Goal: Find specific page/section: Find specific page/section

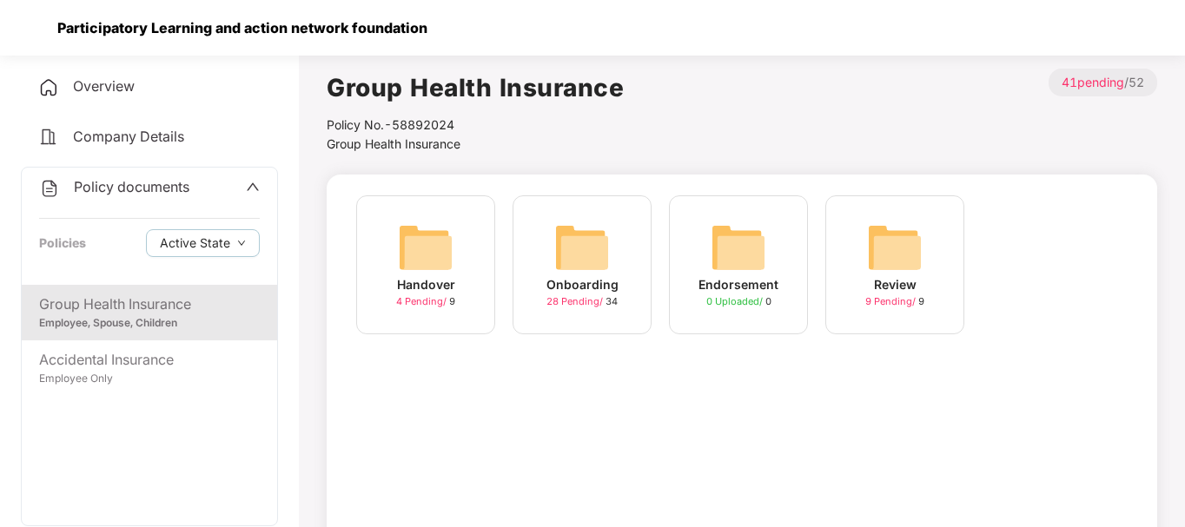
scroll to position [44, 0]
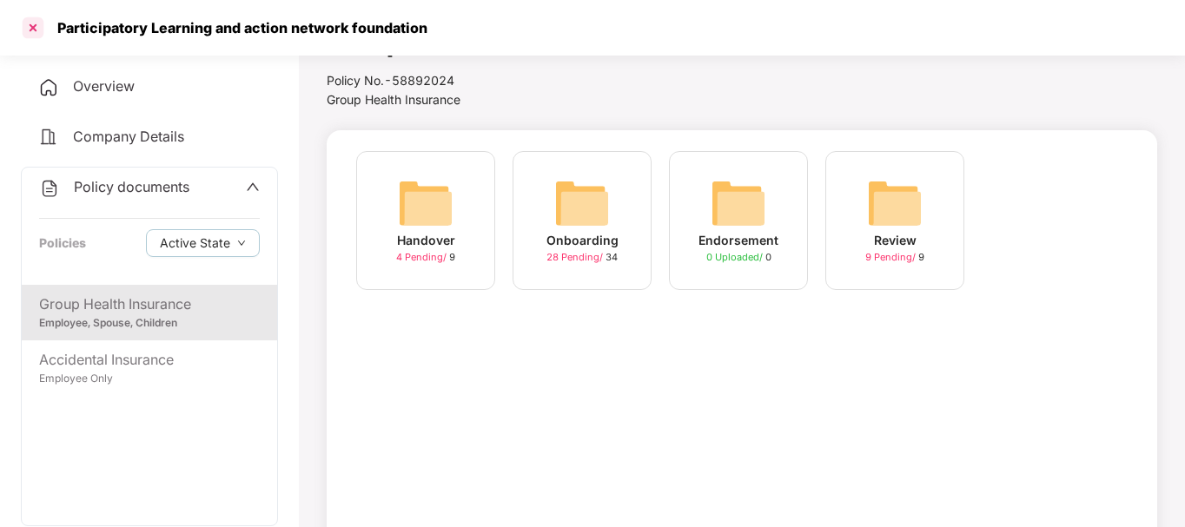
click at [38, 30] on div at bounding box center [33, 28] width 28 height 28
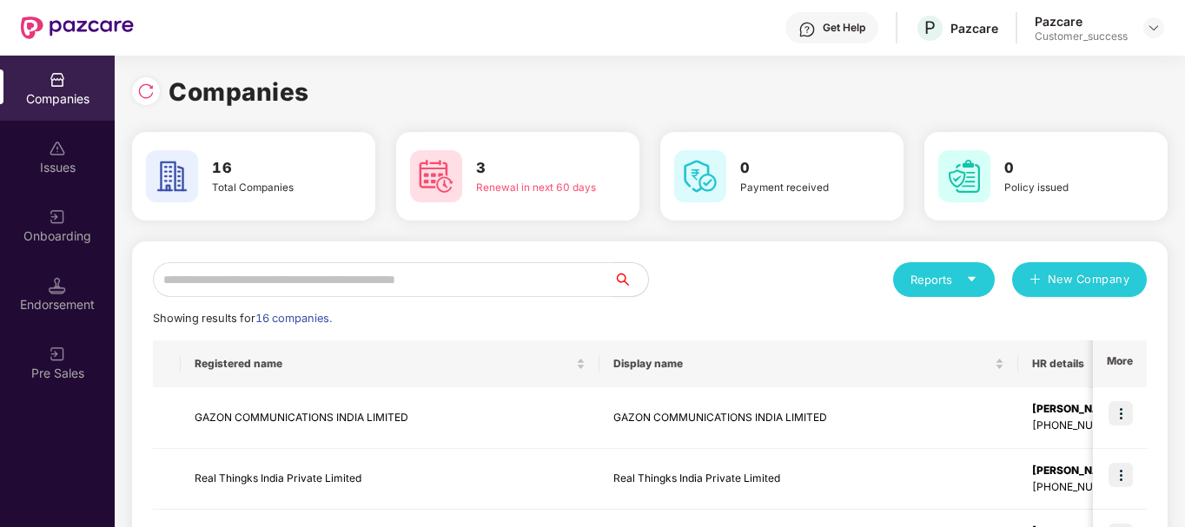
scroll to position [0, 0]
click at [65, 22] on img at bounding box center [77, 27] width 113 height 23
click at [138, 89] on img at bounding box center [145, 90] width 17 height 17
click at [273, 276] on input "text" at bounding box center [383, 279] width 460 height 35
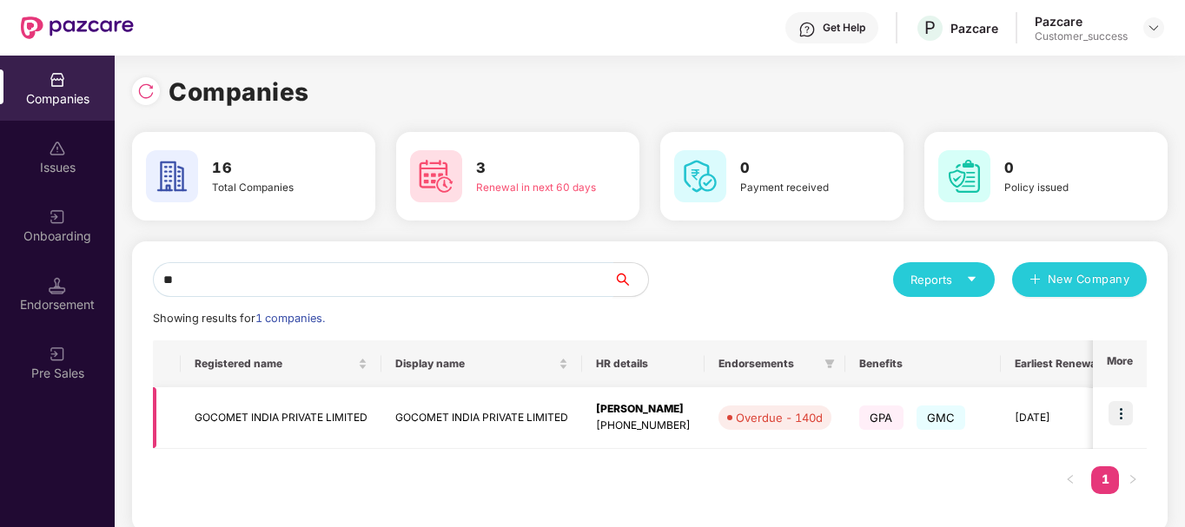
type input "**"
click at [1116, 412] on img at bounding box center [1120, 413] width 24 height 24
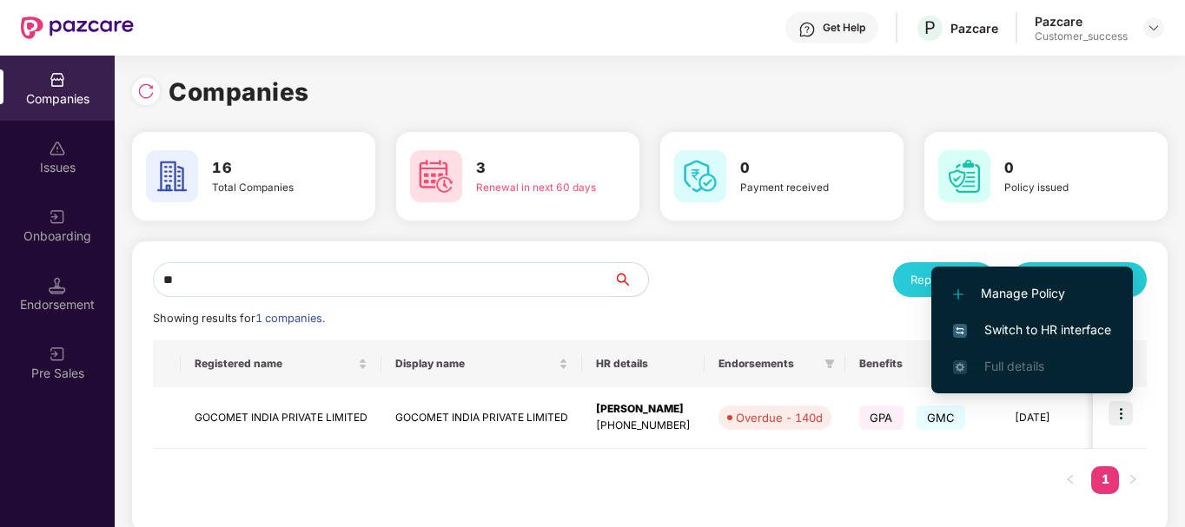
click at [1035, 320] on span "Switch to HR interface" at bounding box center [1032, 329] width 158 height 19
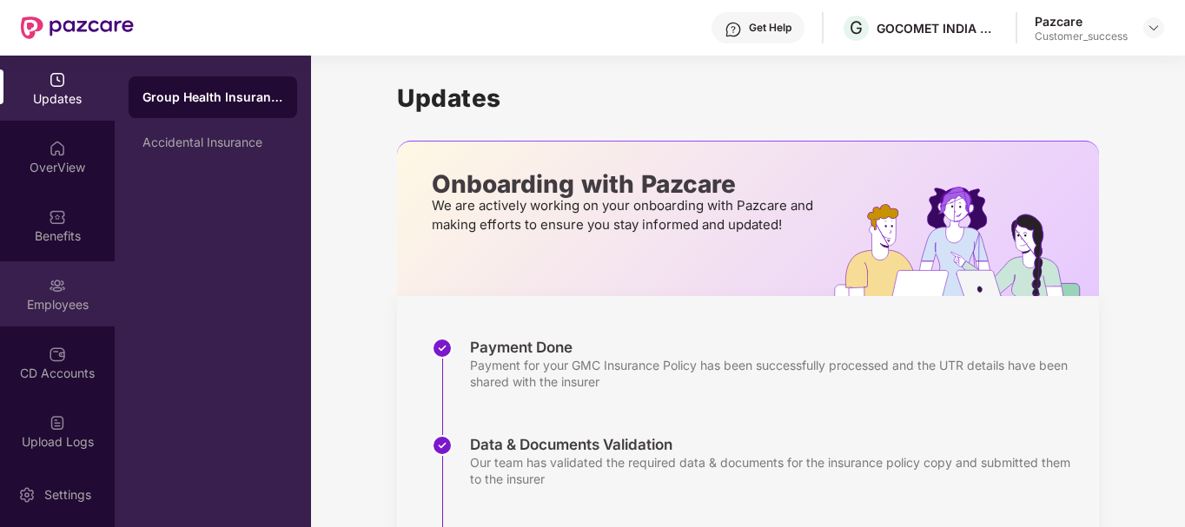
click at [72, 283] on div "Employees" at bounding box center [57, 293] width 115 height 65
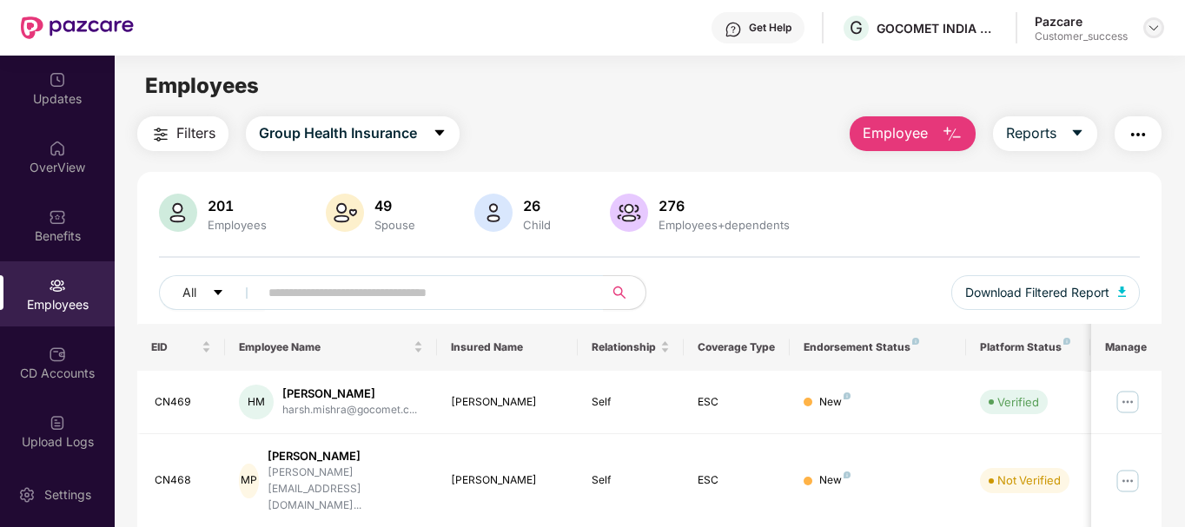
click at [1159, 35] on div at bounding box center [1153, 27] width 21 height 21
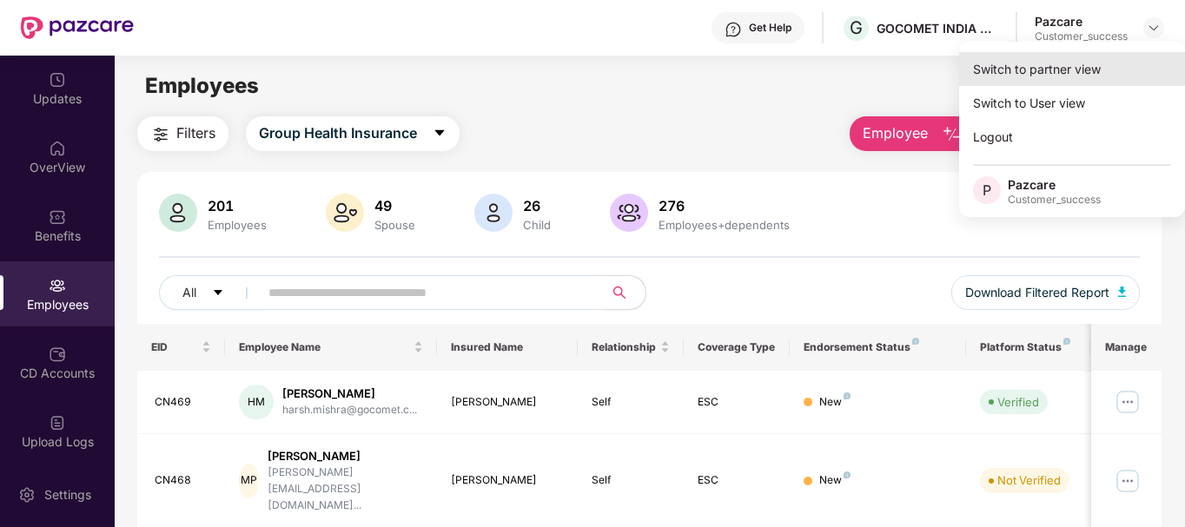
click at [1068, 70] on div "Switch to partner view" at bounding box center [1072, 69] width 226 height 34
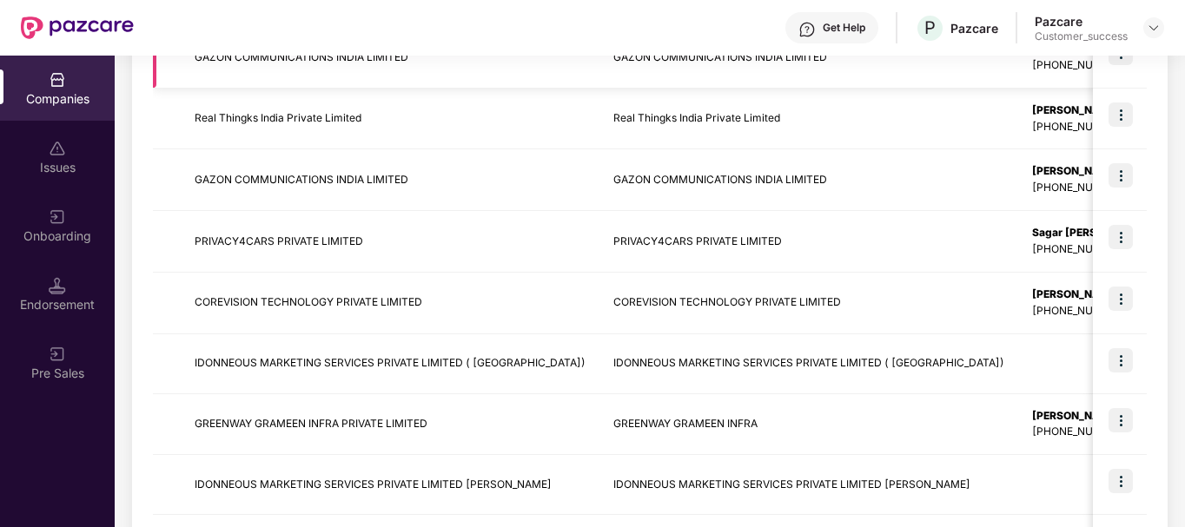
scroll to position [374, 0]
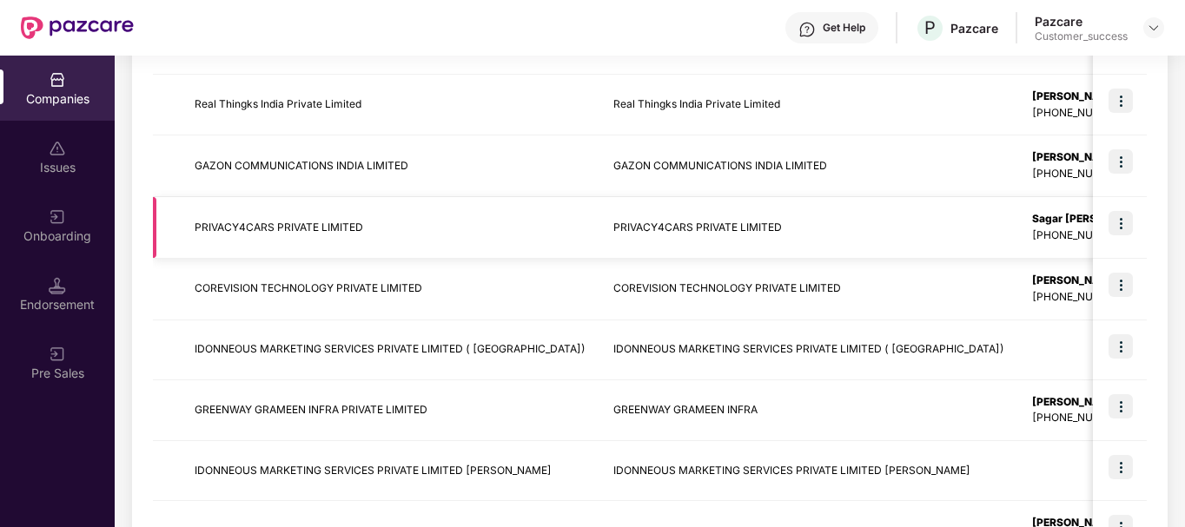
click at [351, 233] on td "PRIVACY4CARS PRIVATE LIMITED" at bounding box center [390, 228] width 419 height 62
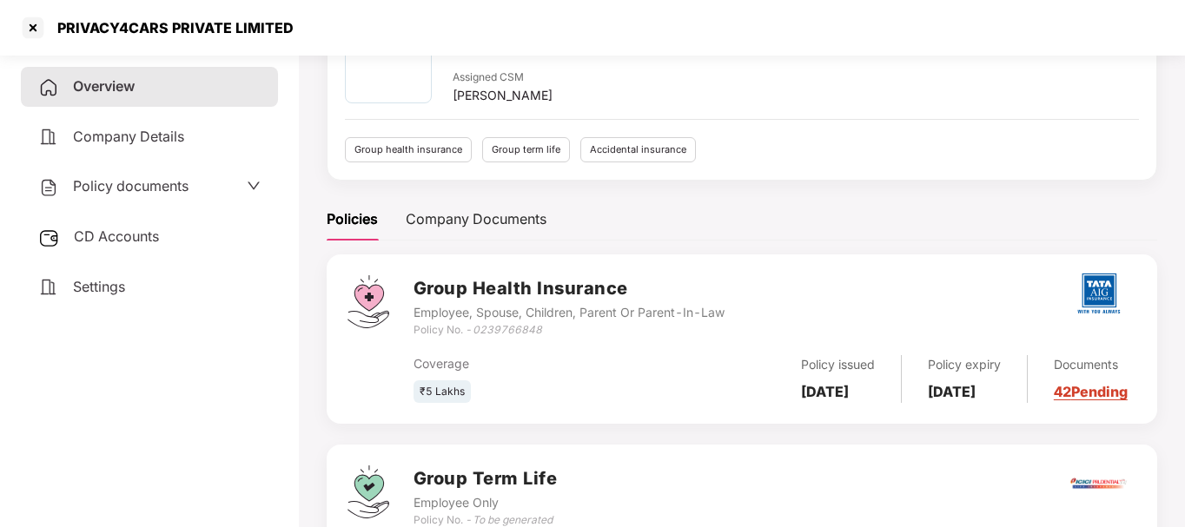
scroll to position [109, 0]
click at [1081, 394] on link "42 Pending" at bounding box center [1090, 390] width 74 height 17
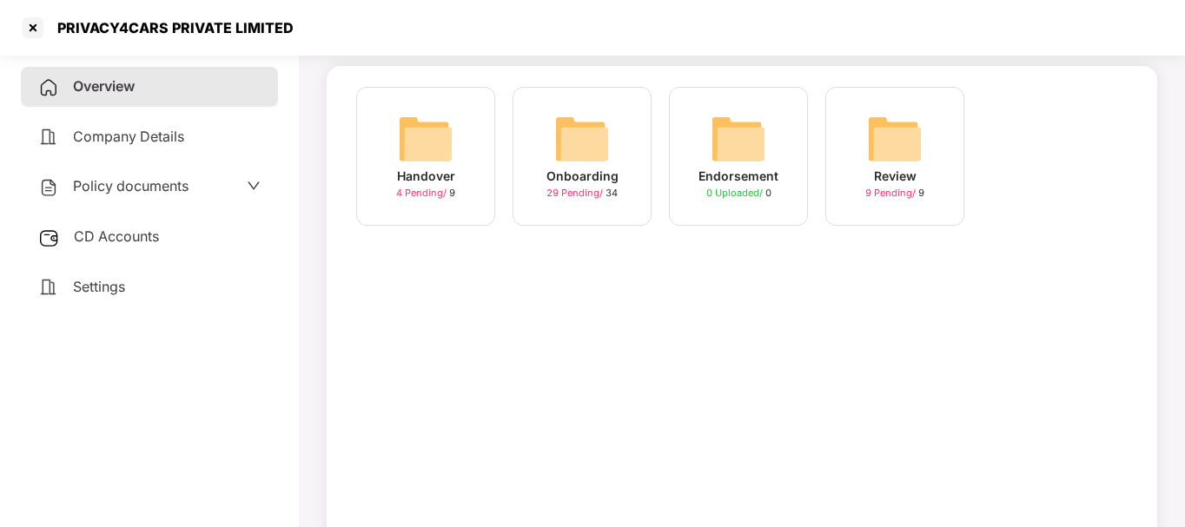
click at [604, 144] on img at bounding box center [582, 139] width 56 height 56
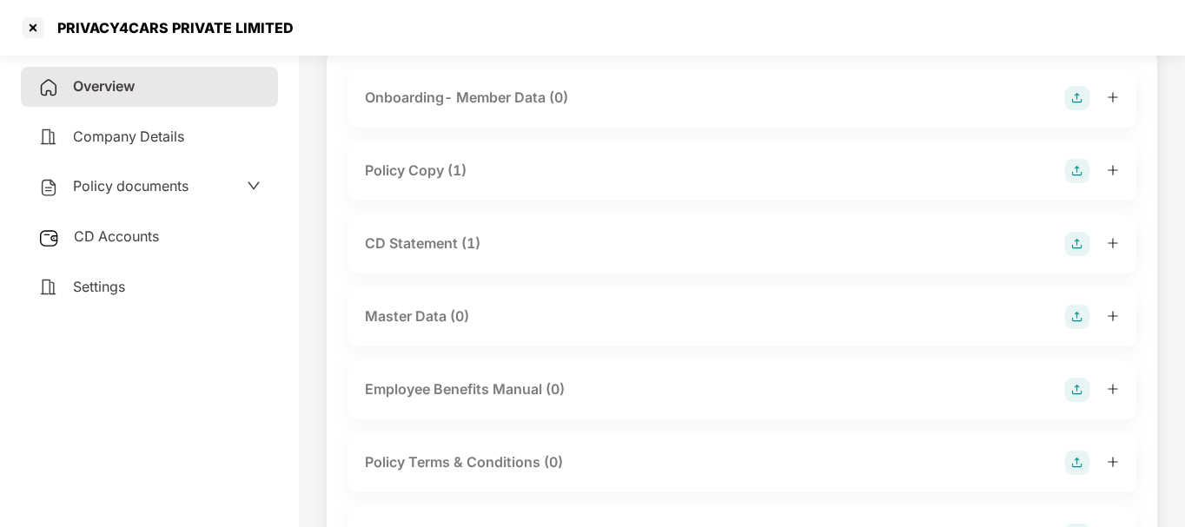
scroll to position [126, 0]
click at [205, 188] on div "Policy documents" at bounding box center [149, 186] width 222 height 23
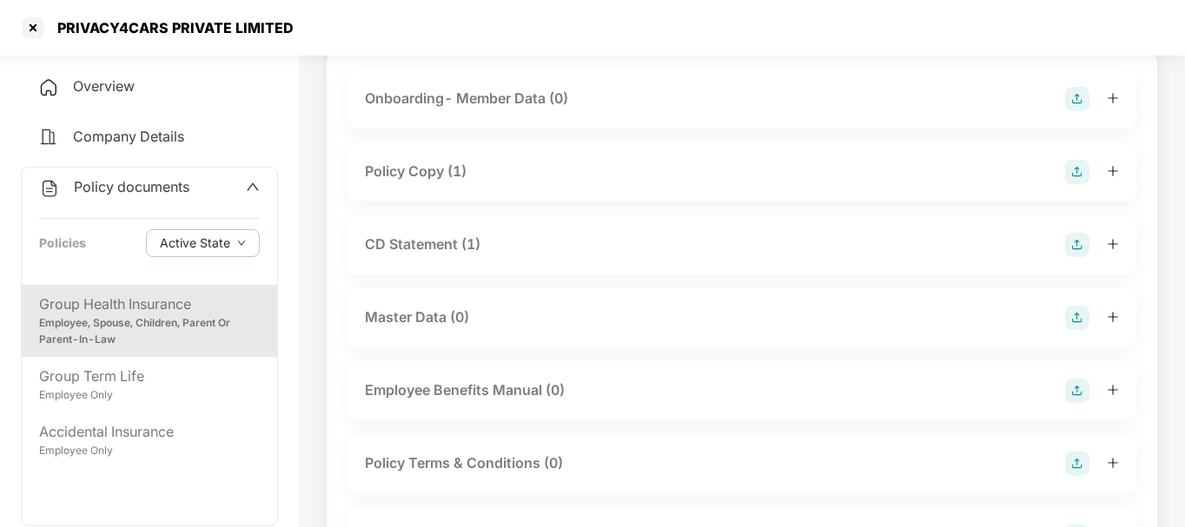
click at [71, 332] on div "Employee, Spouse, Children, Parent Or Parent-In-Law" at bounding box center [149, 331] width 221 height 33
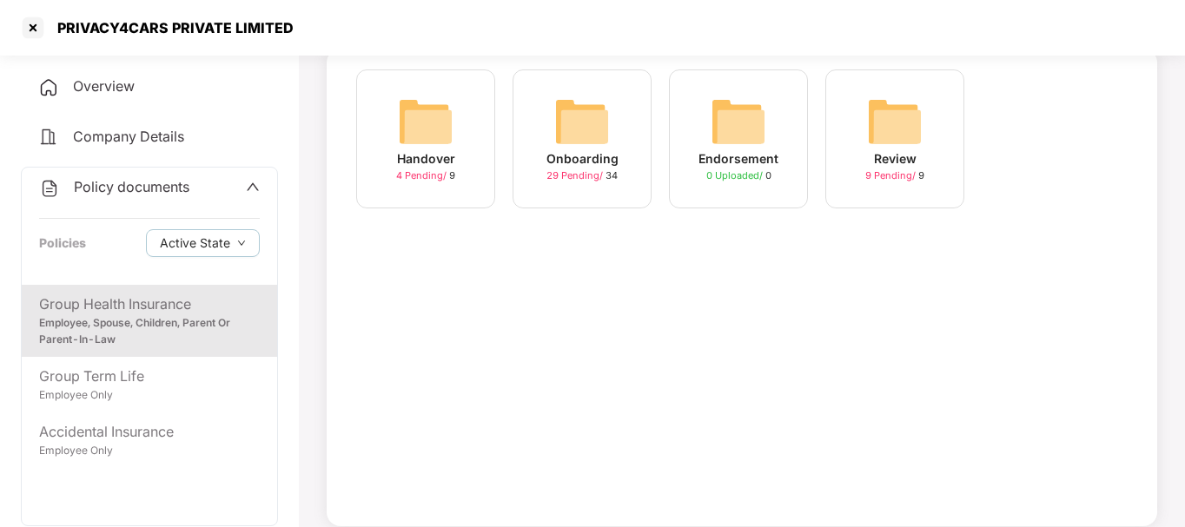
click at [564, 168] on div "Onboarding" at bounding box center [582, 158] width 72 height 19
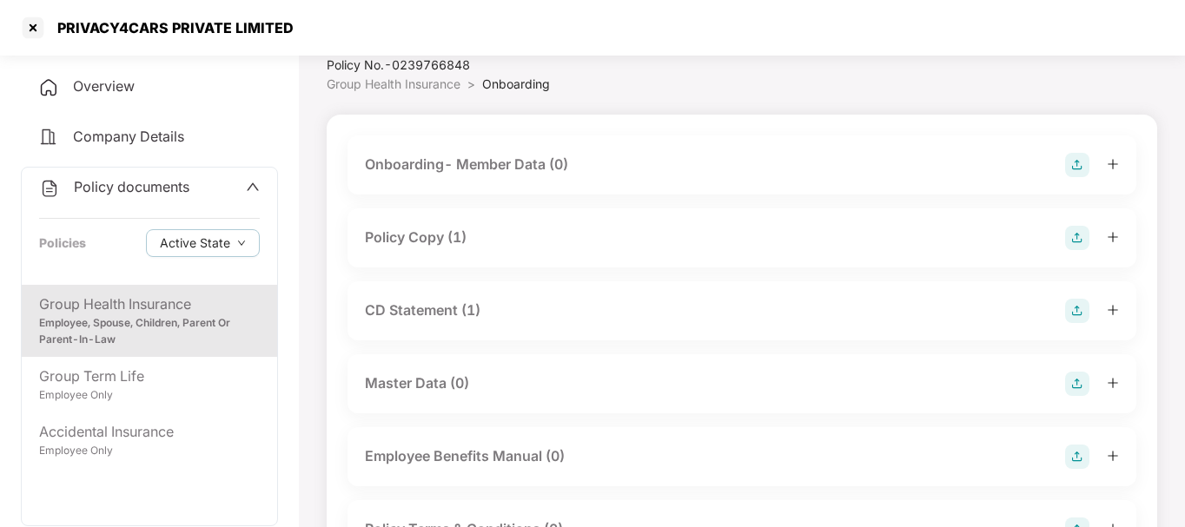
scroll to position [0, 0]
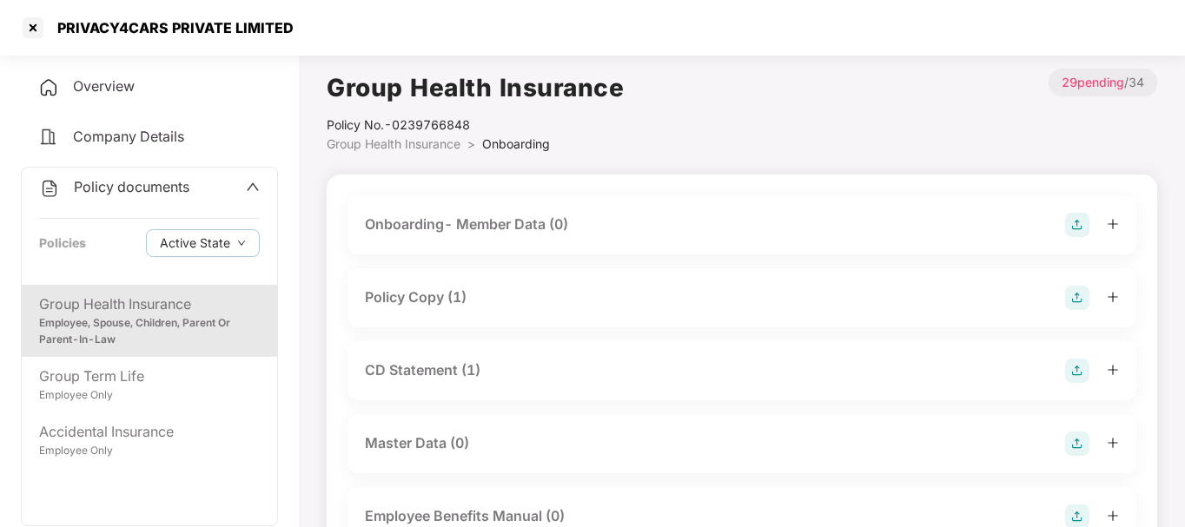
click at [218, 183] on div "Policy documents" at bounding box center [149, 187] width 221 height 23
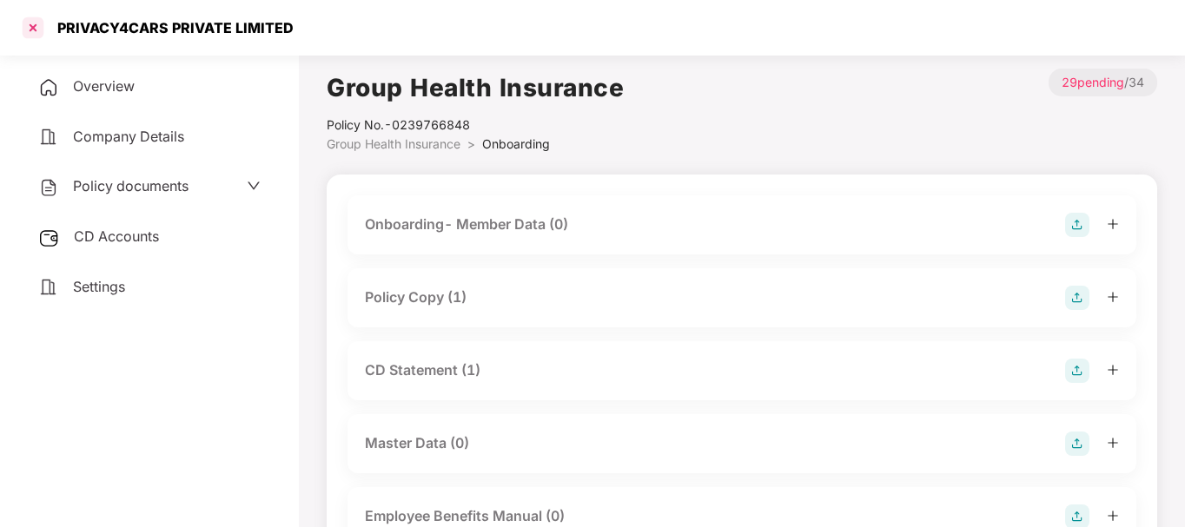
click at [31, 26] on div at bounding box center [33, 28] width 28 height 28
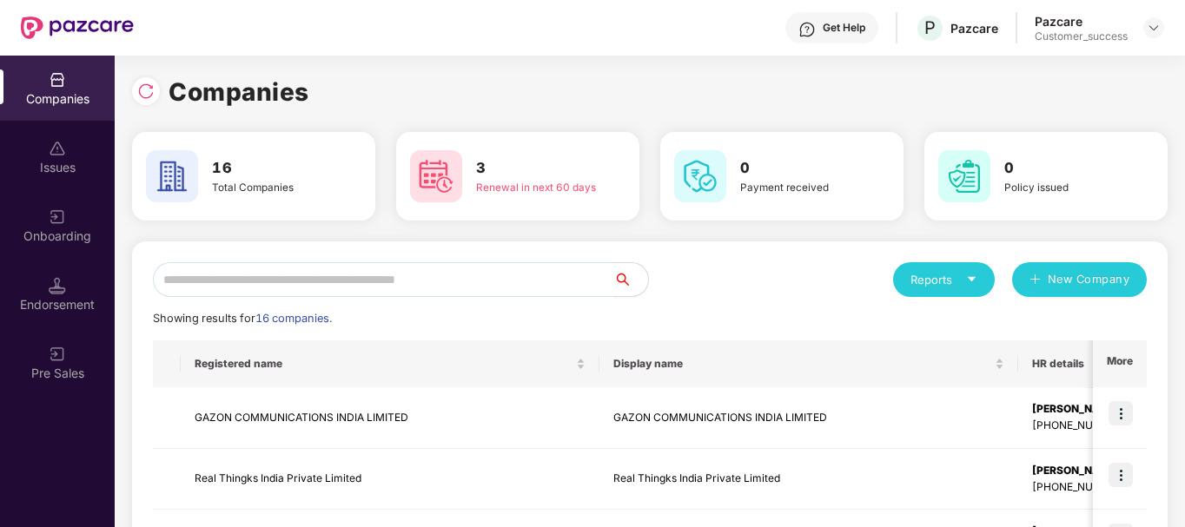
click at [324, 274] on input "text" at bounding box center [383, 279] width 460 height 35
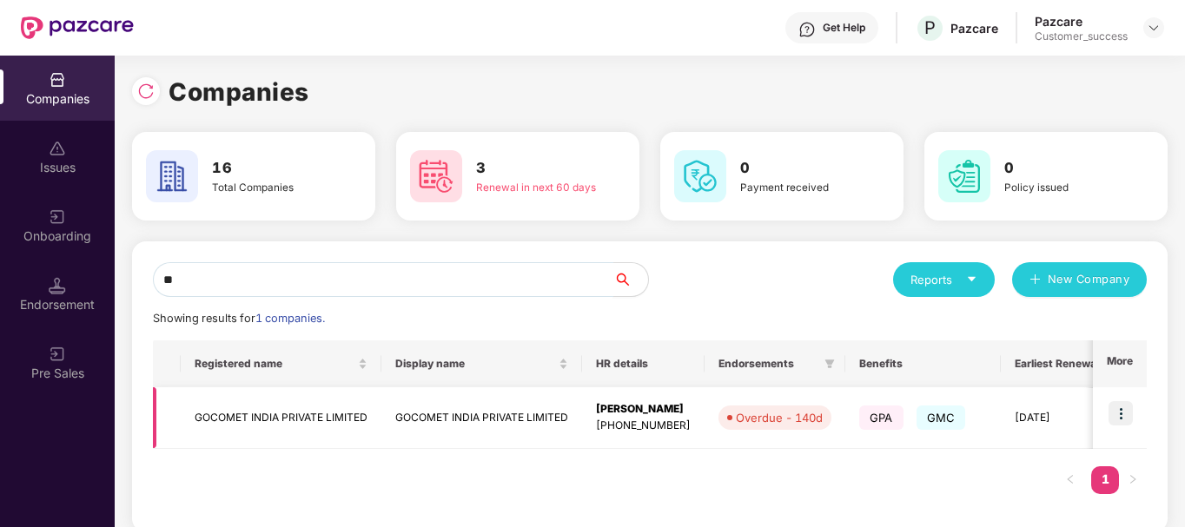
type input "**"
click at [1119, 416] on img at bounding box center [1120, 413] width 24 height 24
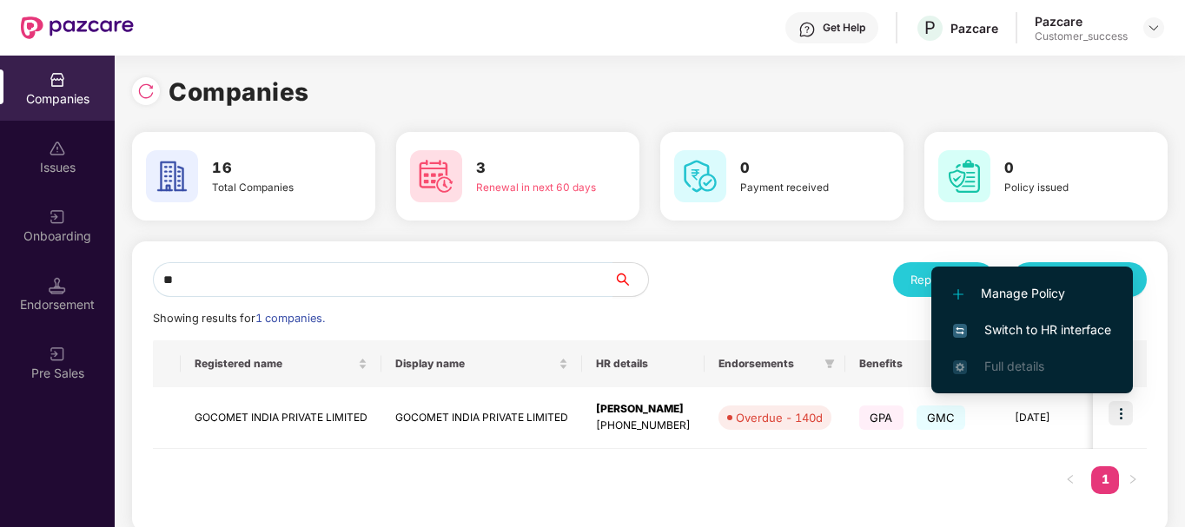
click at [1064, 326] on span "Switch to HR interface" at bounding box center [1032, 329] width 158 height 19
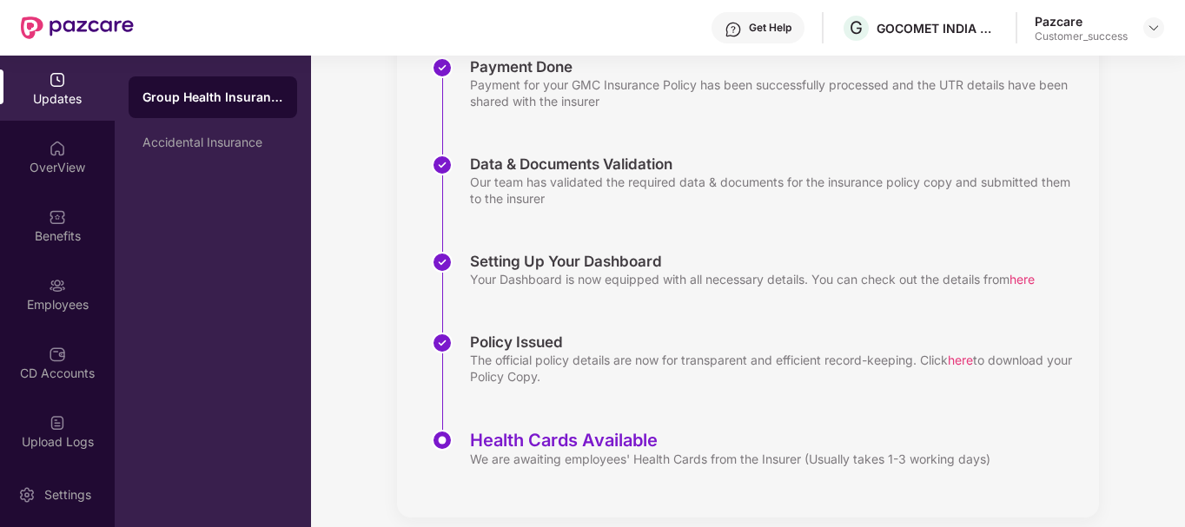
scroll to position [299, 0]
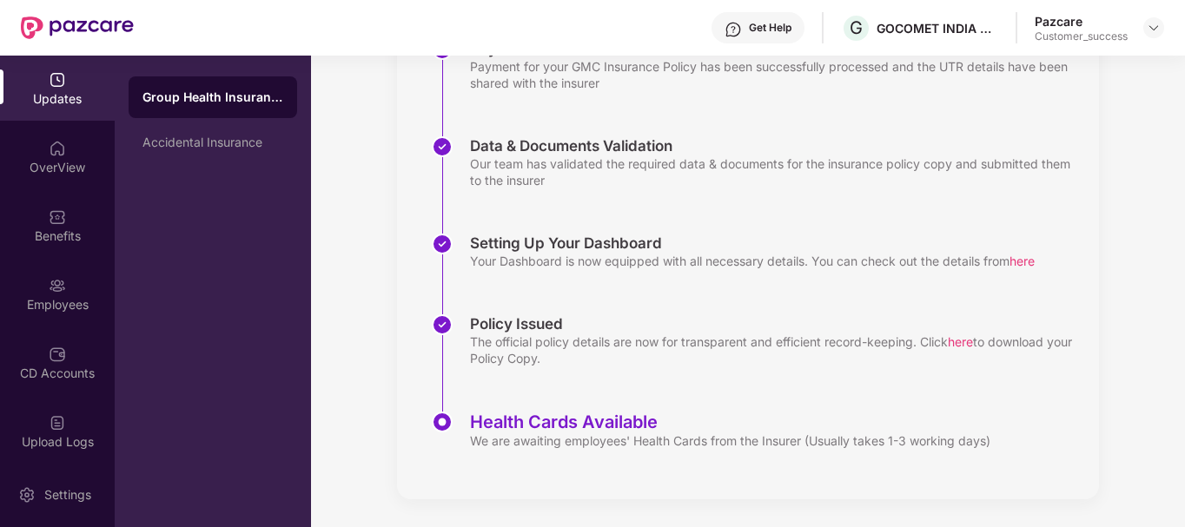
click at [487, 443] on div "We are awaiting employees' Health Cards from the Insurer (Usually takes 1-3 wor…" at bounding box center [730, 440] width 520 height 16
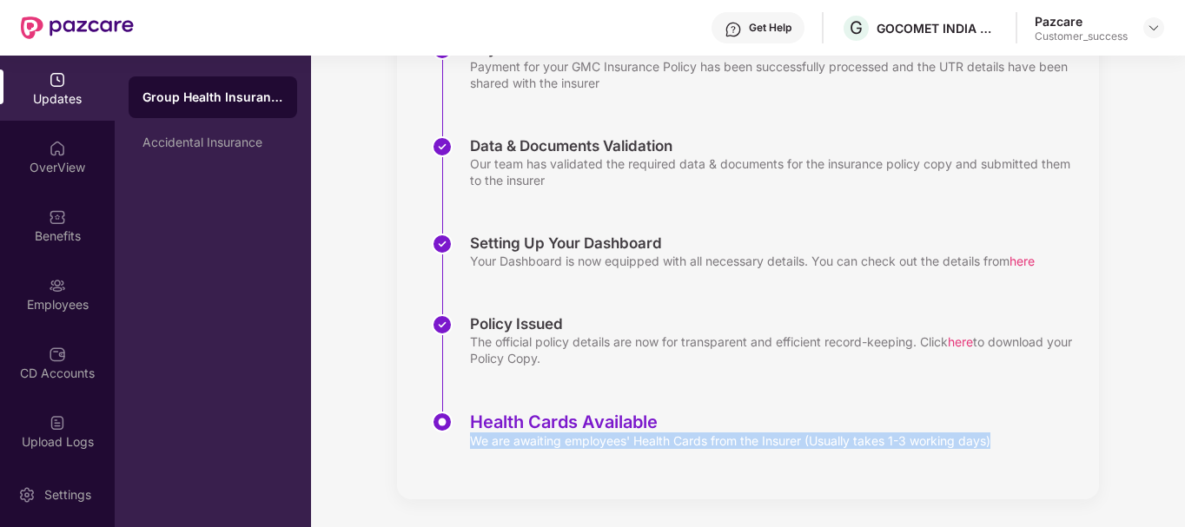
click at [487, 443] on div "We are awaiting employees' Health Cards from the Insurer (Usually takes 1-3 wor…" at bounding box center [730, 440] width 520 height 16
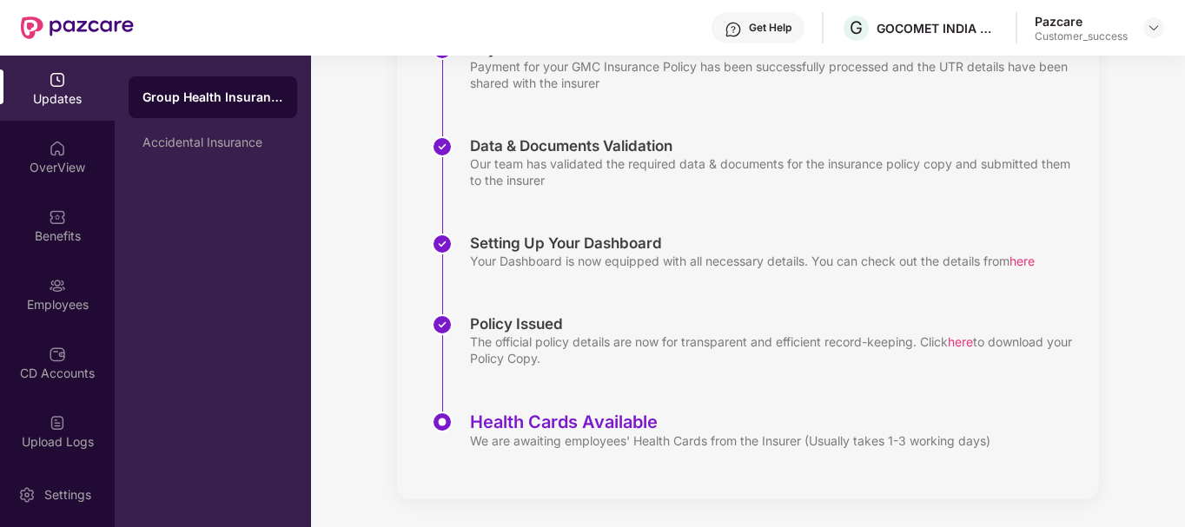
click at [553, 428] on div "Health Cards Available" at bounding box center [730, 422] width 520 height 21
click at [559, 426] on div "Health Cards Available" at bounding box center [730, 422] width 520 height 21
click at [39, 160] on div "OverView" at bounding box center [57, 167] width 115 height 17
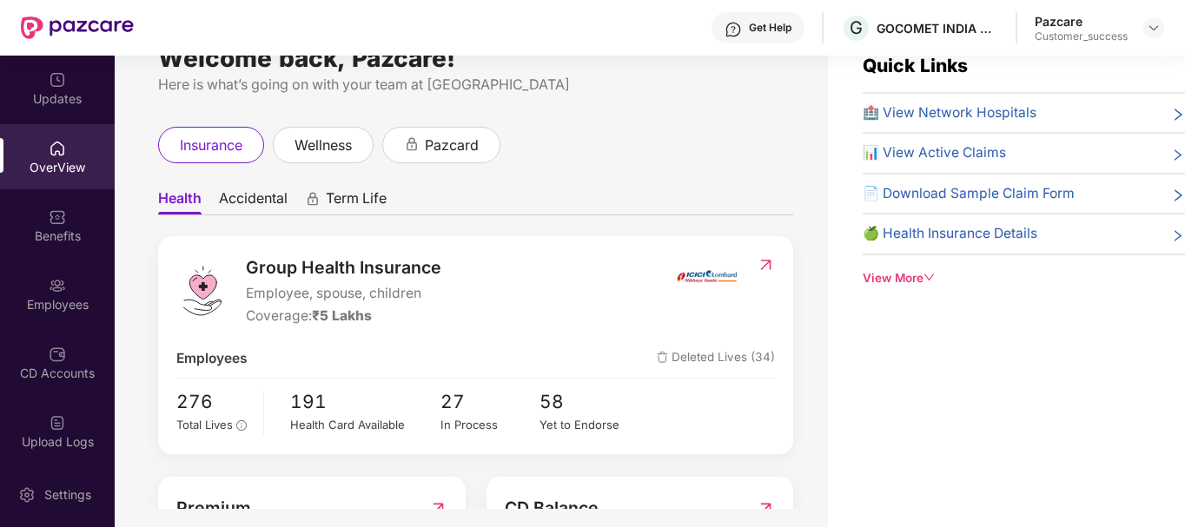
scroll to position [0, 0]
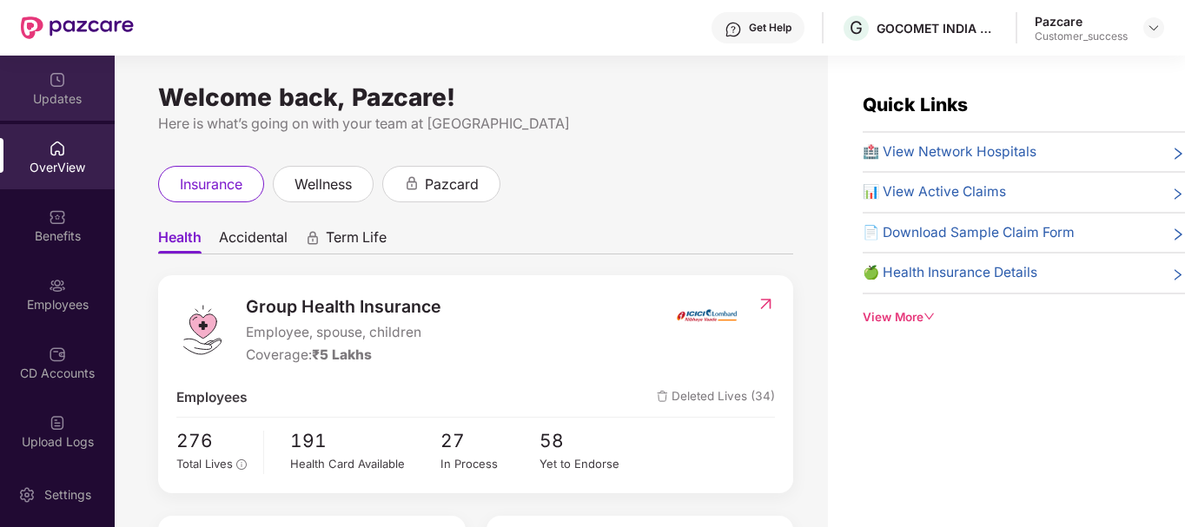
click at [55, 93] on div "Updates" at bounding box center [57, 98] width 115 height 17
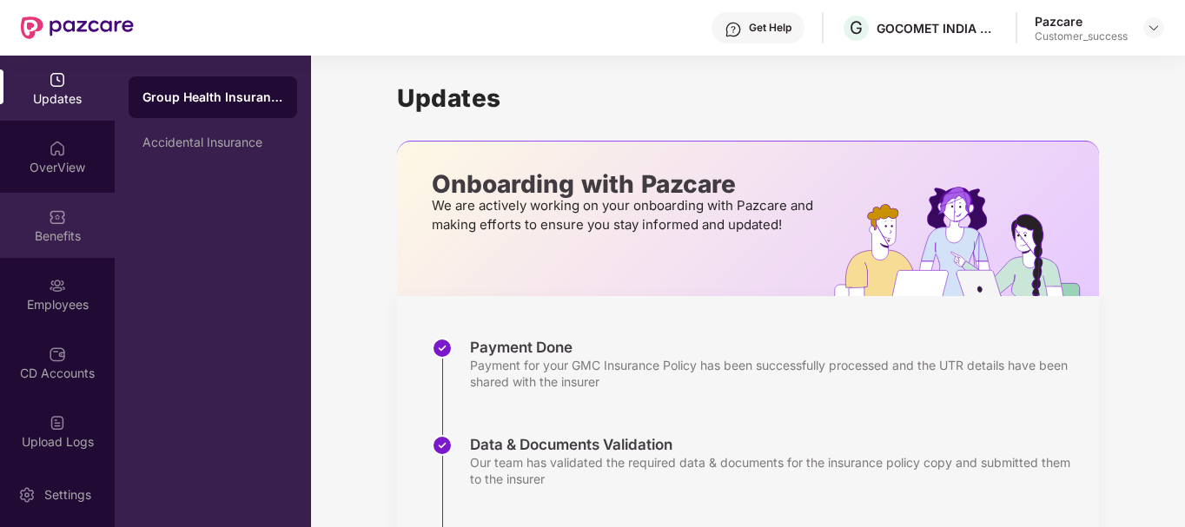
click at [49, 215] on img at bounding box center [57, 216] width 17 height 17
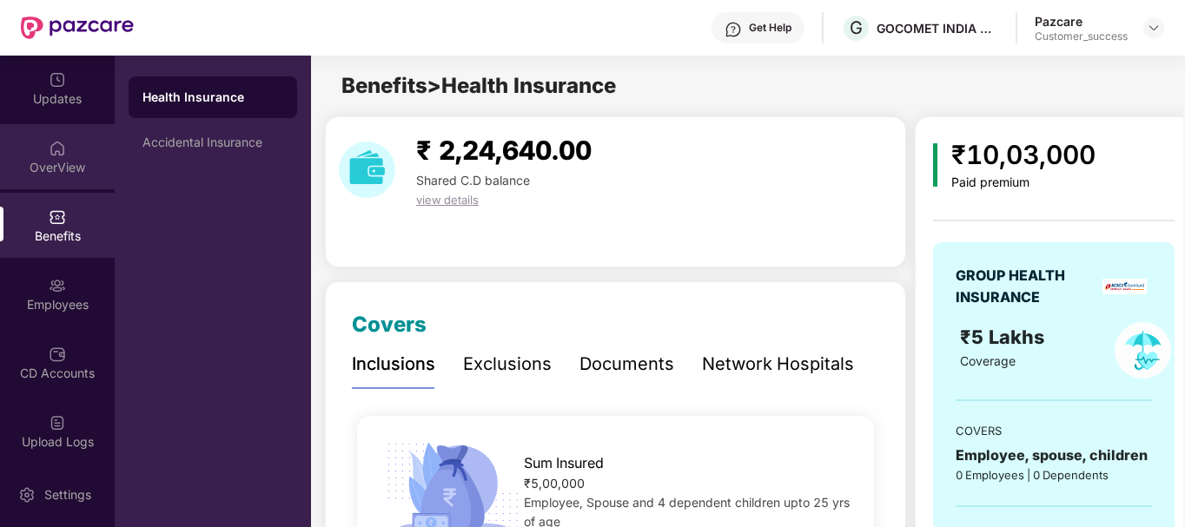
click at [59, 147] on img at bounding box center [57, 148] width 17 height 17
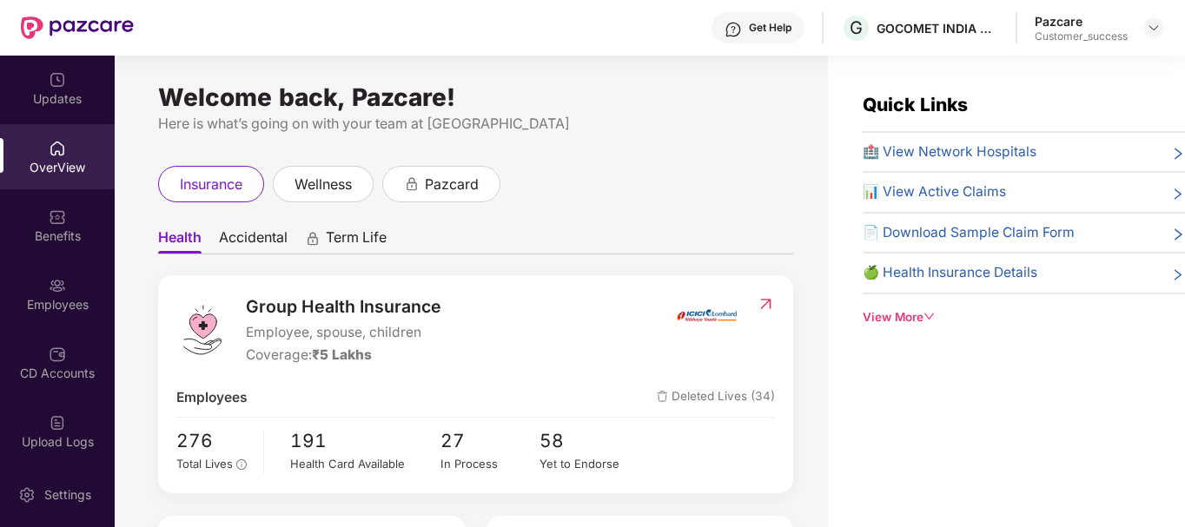
click at [79, 146] on div "OverView" at bounding box center [57, 156] width 115 height 65
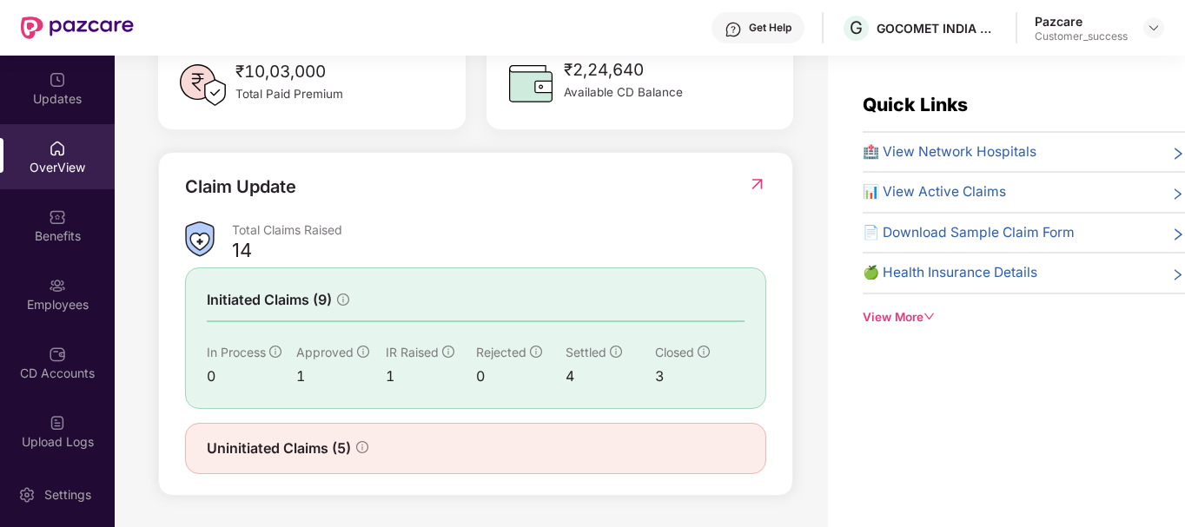
scroll to position [56, 0]
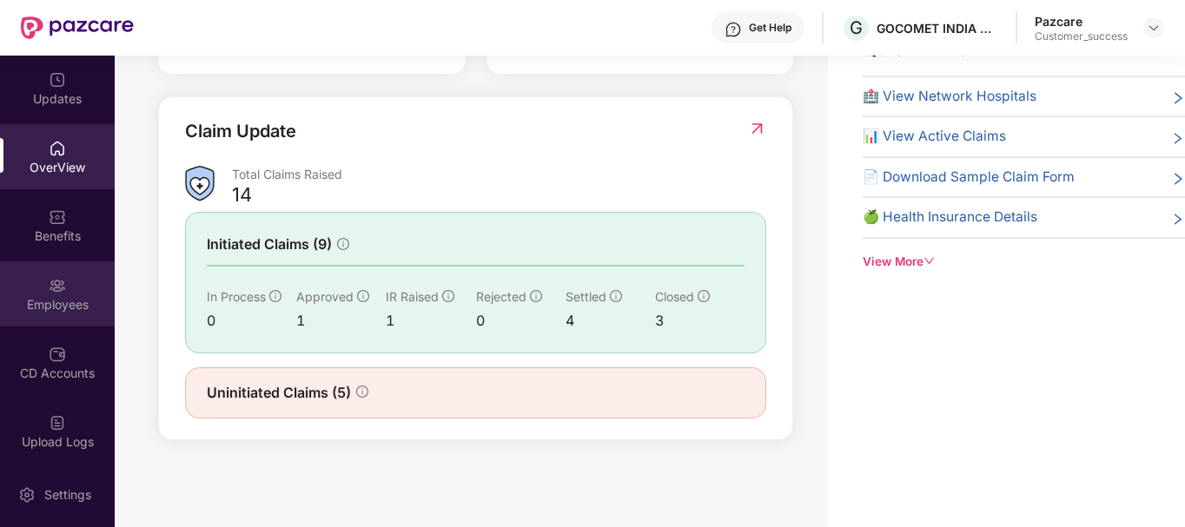
click at [49, 298] on div "Employees" at bounding box center [57, 304] width 115 height 17
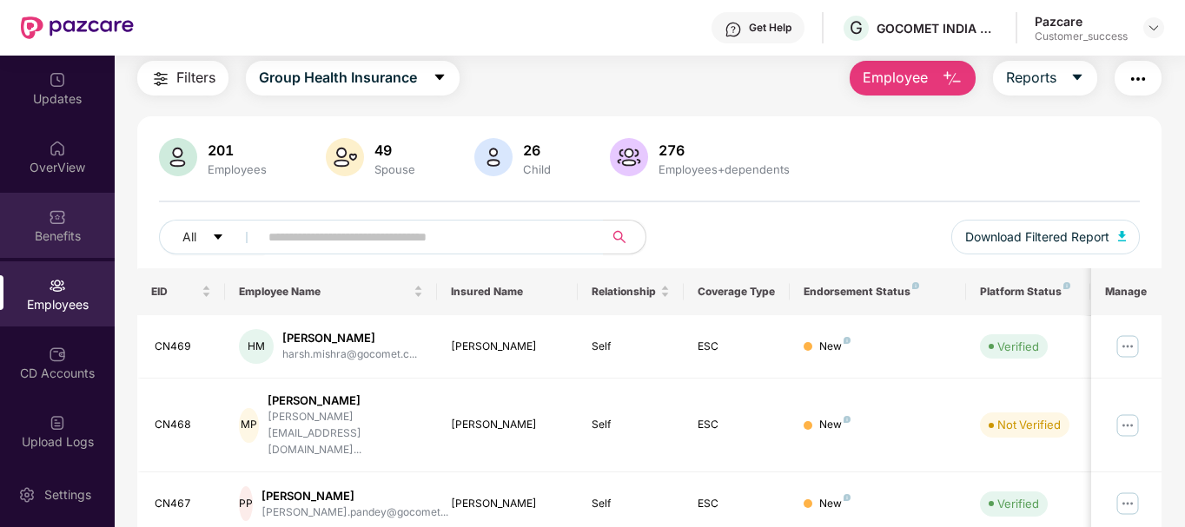
click at [49, 232] on div "Benefits" at bounding box center [57, 236] width 115 height 17
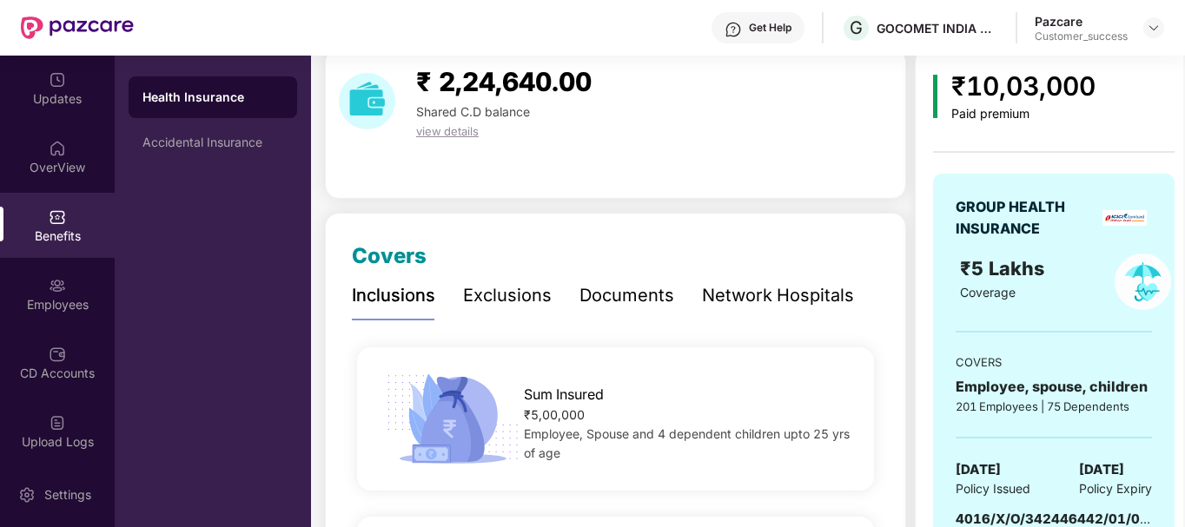
scroll to position [0, 0]
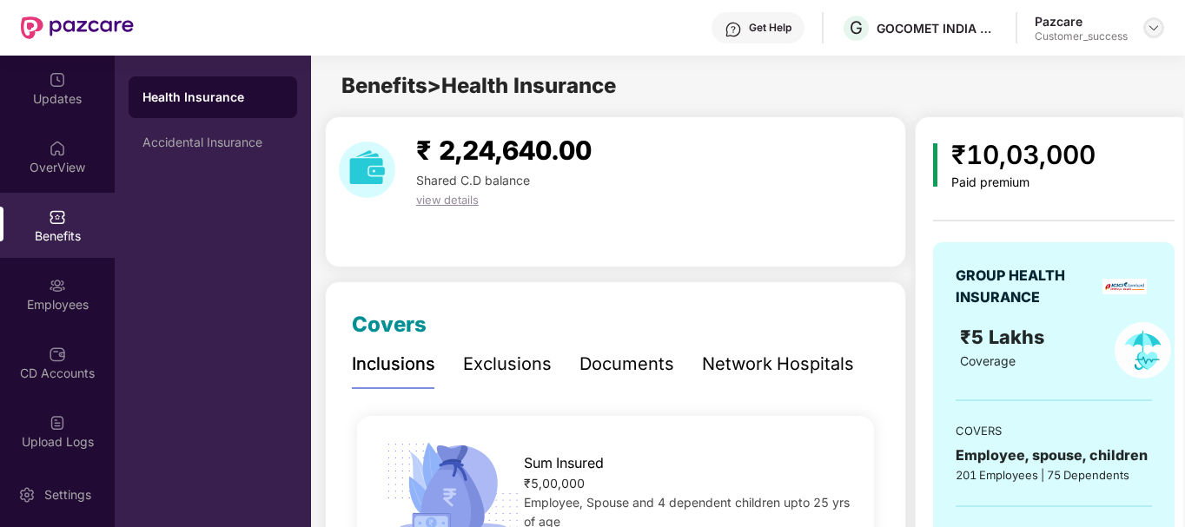
click at [1157, 23] on img at bounding box center [1153, 28] width 14 height 14
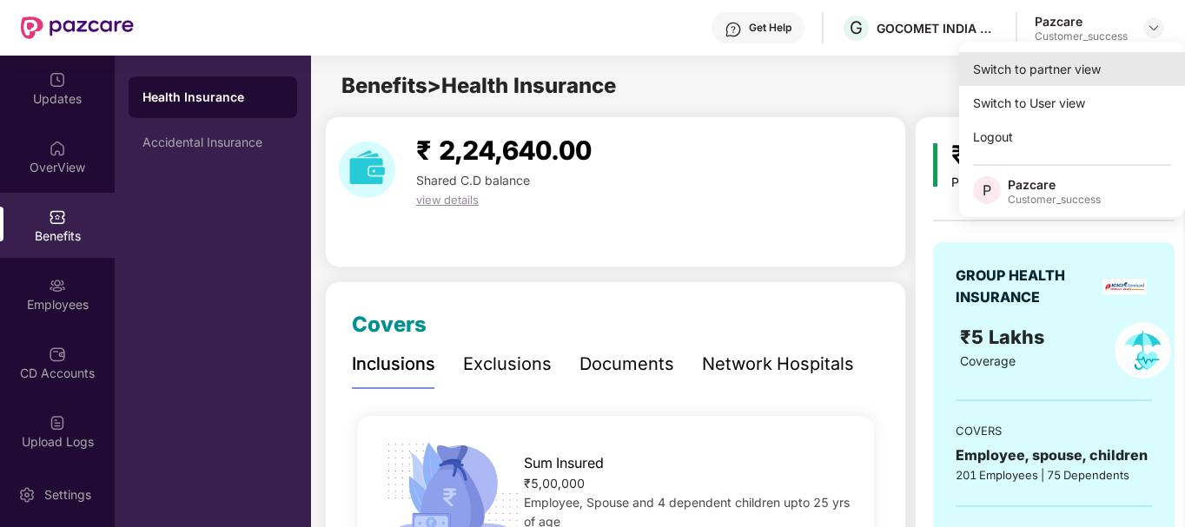
click at [1081, 65] on div "Switch to partner view" at bounding box center [1072, 69] width 226 height 34
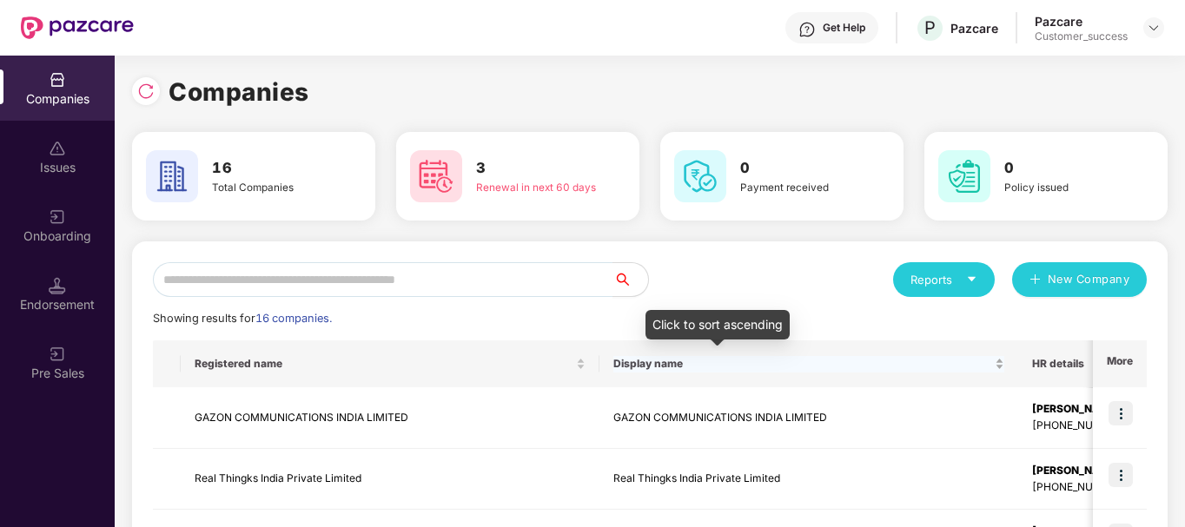
scroll to position [10, 0]
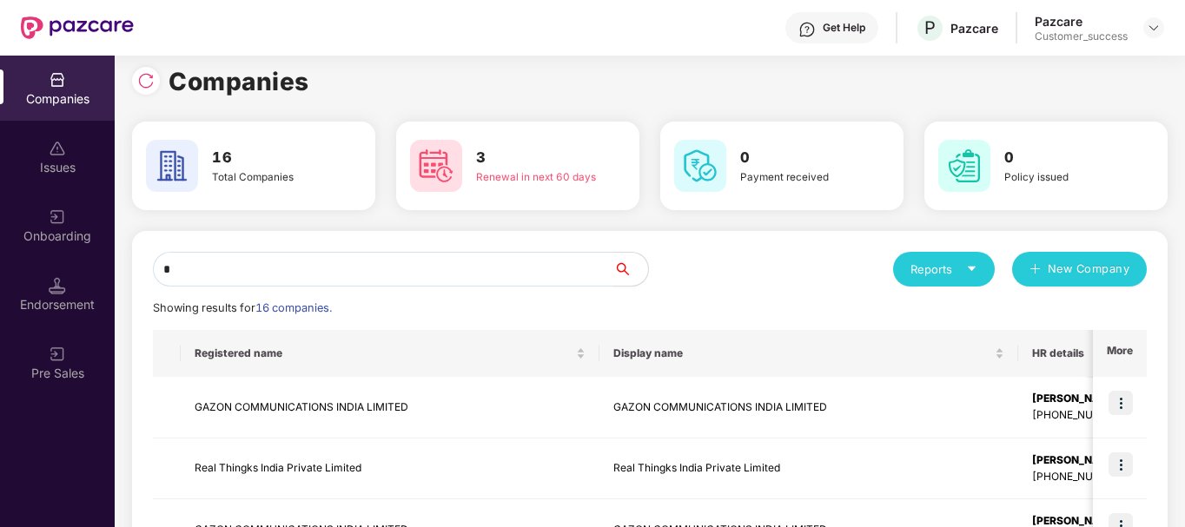
click at [434, 278] on input "*" at bounding box center [383, 269] width 460 height 35
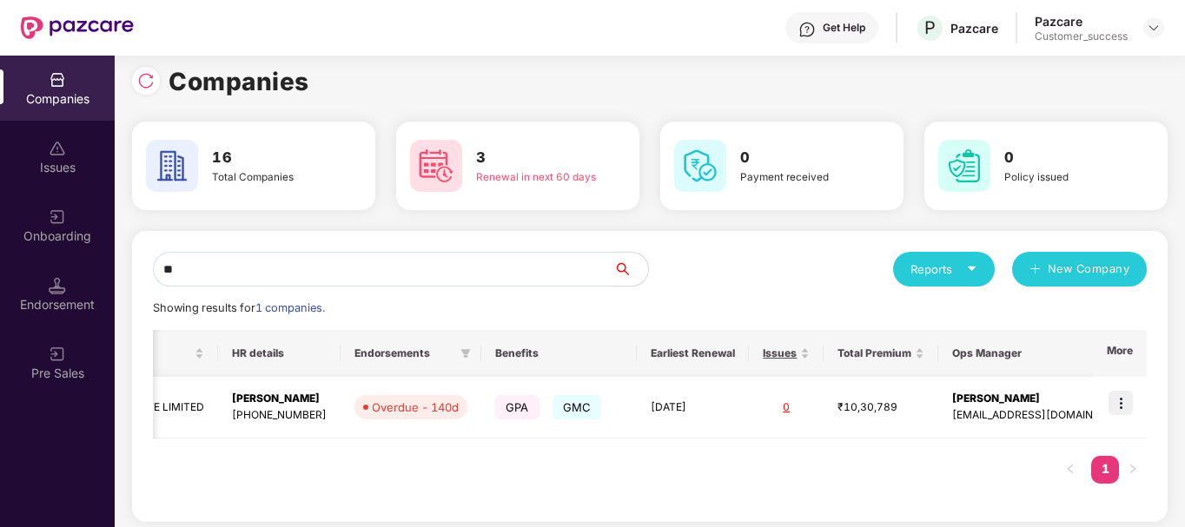
scroll to position [0, 2]
type input "**"
click at [996, 417] on div "[EMAIL_ADDRESS][DOMAIN_NAME]" at bounding box center [1042, 415] width 180 height 16
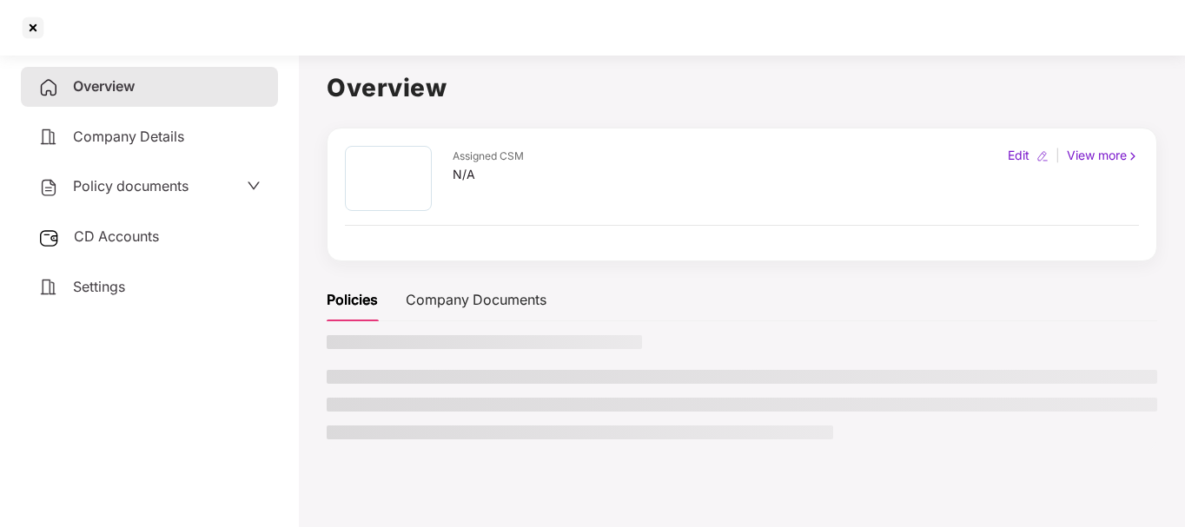
scroll to position [0, 0]
click at [996, 417] on ul at bounding box center [742, 404] width 830 height 69
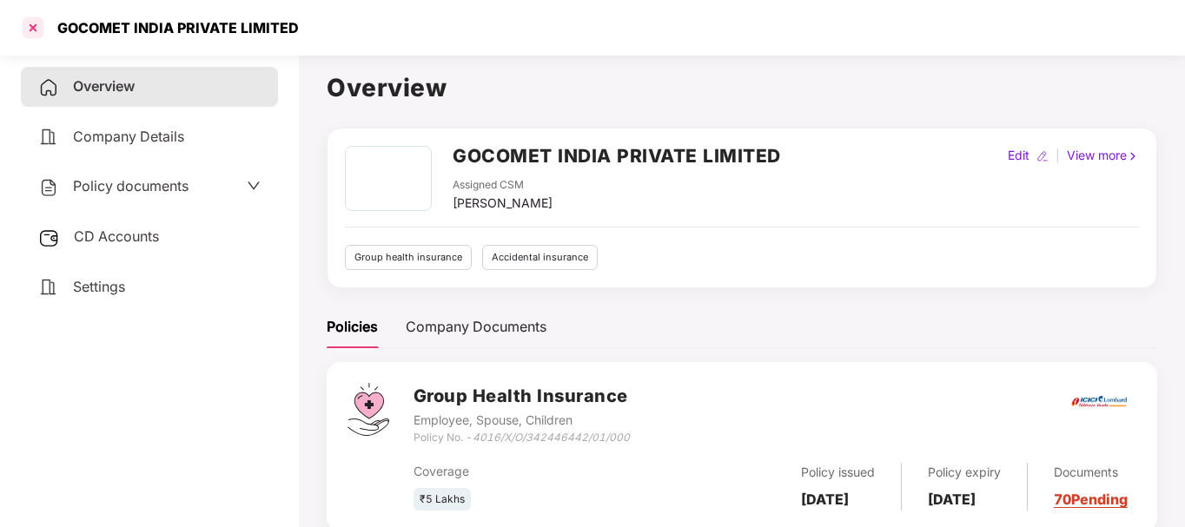
click at [37, 21] on div at bounding box center [33, 28] width 28 height 28
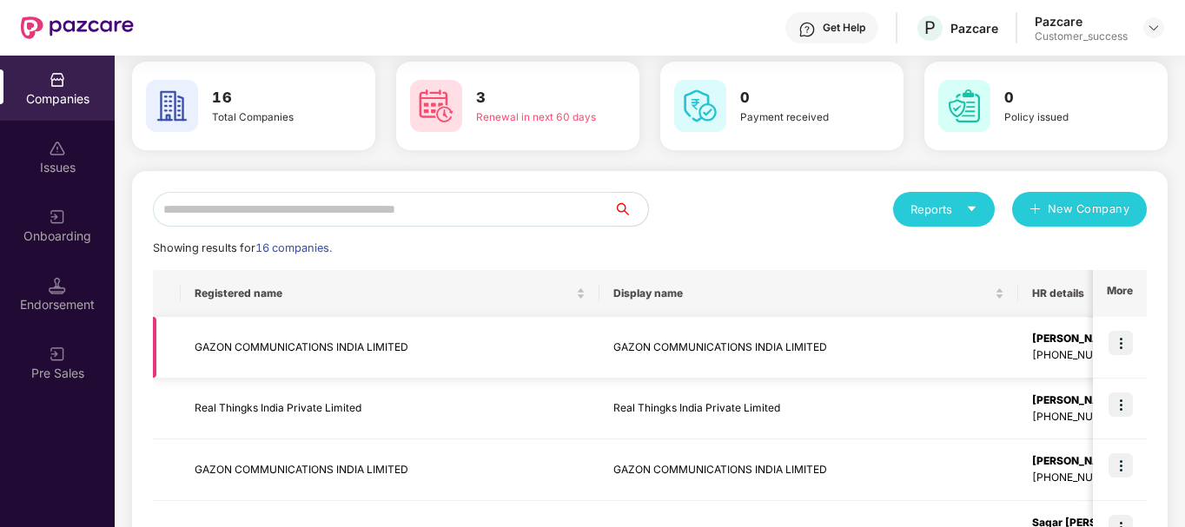
scroll to position [70, 0]
